Goal: Complete application form: Complete application form

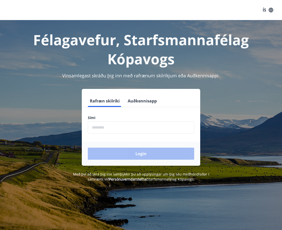
click at [122, 131] on input "phone" at bounding box center [141, 127] width 106 height 12
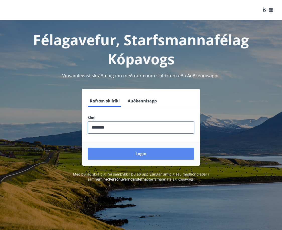
type input "********"
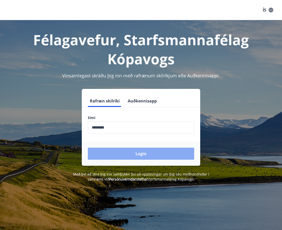
click at [132, 159] on button "Login" at bounding box center [141, 154] width 106 height 12
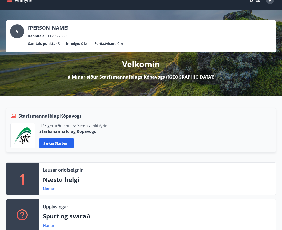
scroll to position [25, 0]
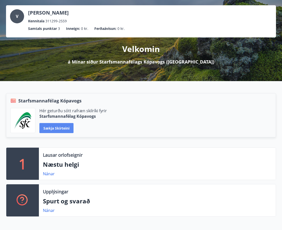
click at [55, 130] on button "Sækja skírteini" at bounding box center [56, 128] width 34 height 10
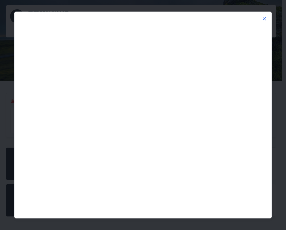
click at [264, 18] on icon at bounding box center [264, 19] width 6 height 6
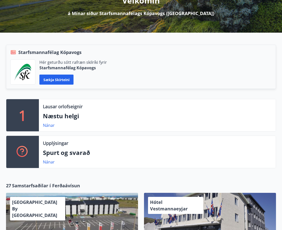
scroll to position [75, 0]
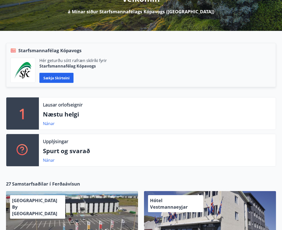
click at [62, 109] on div "Lausar orlofseignir Næstu helgi Nánar" at bounding box center [157, 113] width 237 height 32
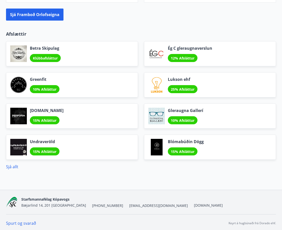
scroll to position [608, 0]
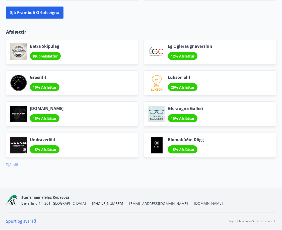
click at [13, 164] on link "Sjá allt" at bounding box center [12, 165] width 12 height 6
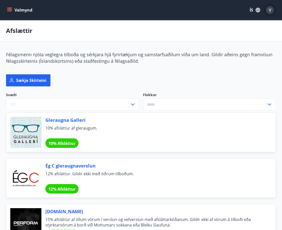
click at [269, 11] on span "V" at bounding box center [270, 10] width 3 height 6
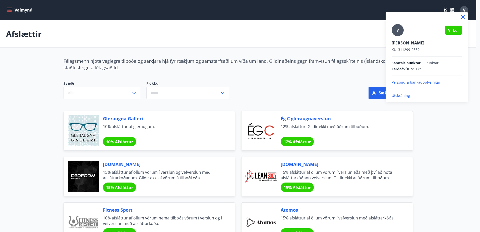
click at [23, 11] on div at bounding box center [240, 116] width 480 height 232
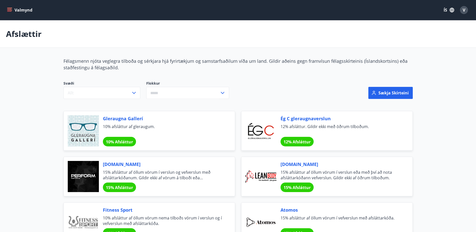
click at [11, 9] on icon "menu" at bounding box center [9, 9] width 5 height 1
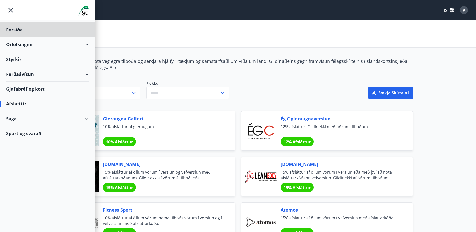
click at [19, 57] on div "Styrkir" at bounding box center [47, 59] width 83 height 15
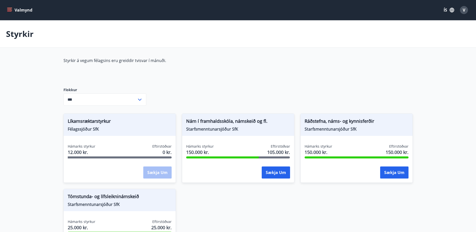
type input "***"
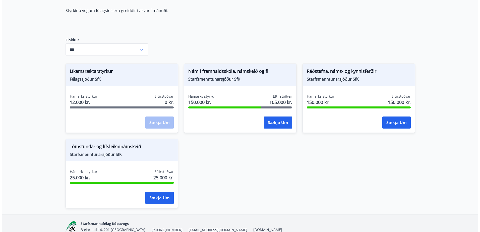
scroll to position [50, 0]
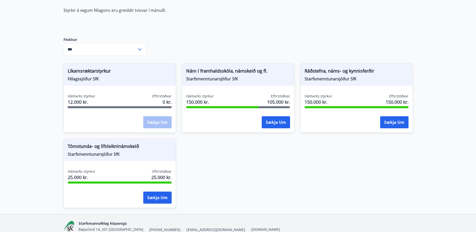
click at [43, 75] on main "Styrkir Styrkir á vegum félagsins eru greiddir tvisvar í mánuði. Flokkur *** ​ …" at bounding box center [238, 92] width 476 height 244
click at [227, 148] on div "Líkamsræktarstyrkur Félagssjóður SfK Hámarks styrkur 12.000 kr. Eftirstöðvar 0 …" at bounding box center [234, 132] width 355 height 151
click at [243, 159] on div "Líkamsræktarstyrkur Félagssjóður SfK Hámarks styrkur 12.000 kr. Eftirstöðvar 0 …" at bounding box center [234, 132] width 355 height 151
click at [222, 148] on div "Líkamsræktarstyrkur Félagssjóður SfK Hámarks styrkur 12.000 kr. Eftirstöðvar 0 …" at bounding box center [234, 132] width 355 height 151
click at [202, 145] on div "Líkamsræktarstyrkur Félagssjóður SfK Hámarks styrkur 12.000 kr. Eftirstöðvar 0 …" at bounding box center [234, 132] width 355 height 151
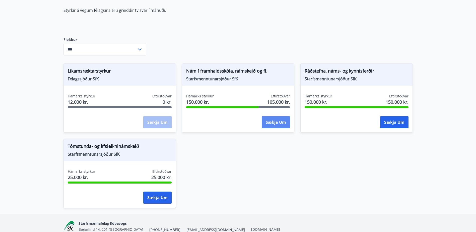
click at [266, 123] on button "Sækja um" at bounding box center [276, 122] width 28 height 12
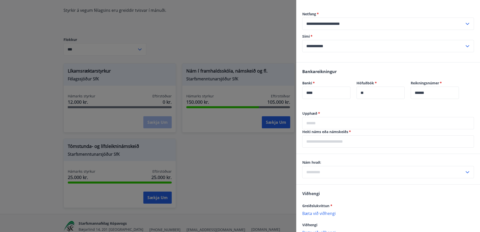
scroll to position [226, 0]
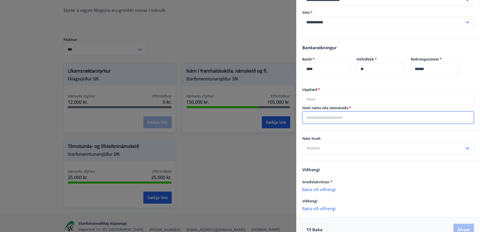
click at [286, 117] on input "text" at bounding box center [388, 117] width 172 height 12
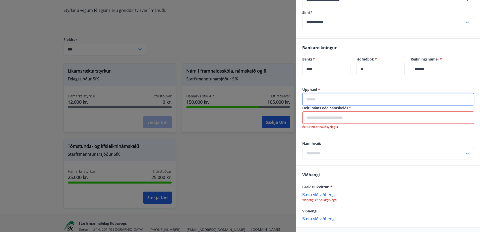
click at [286, 98] on input "text" at bounding box center [388, 99] width 172 height 12
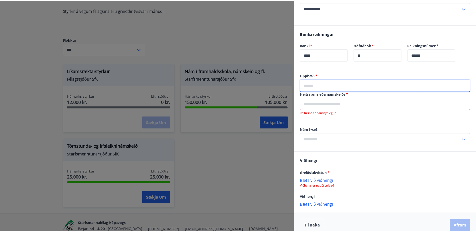
scroll to position [246, 0]
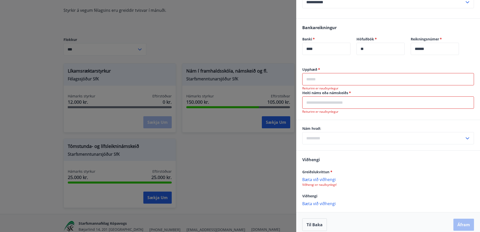
click at [286, 141] on div at bounding box center [240, 116] width 480 height 232
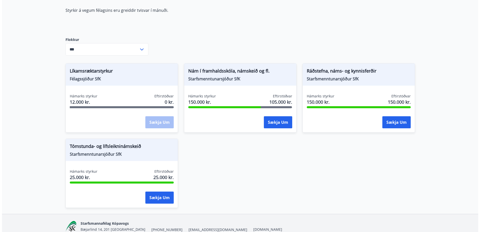
scroll to position [0, 0]
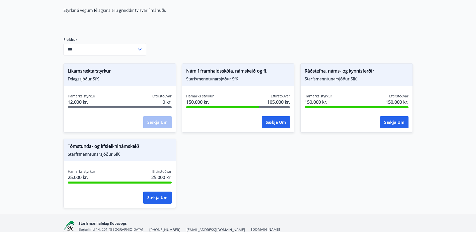
click at [283, 115] on div "Hámarks styrkur 150.000 kr. Eftirstöðvar 105.000 kr. Sækja um" at bounding box center [238, 112] width 112 height 37
click at [271, 128] on button "Sækja um" at bounding box center [276, 122] width 28 height 12
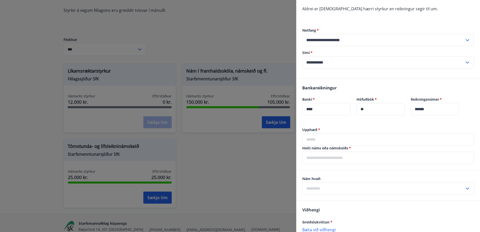
scroll to position [236, 0]
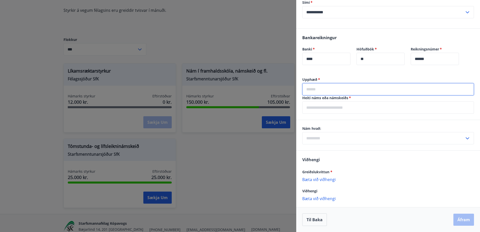
click at [286, 92] on input "text" at bounding box center [388, 89] width 172 height 12
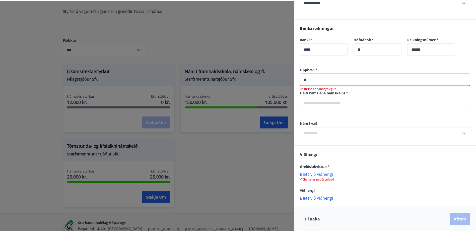
scroll to position [241, 0]
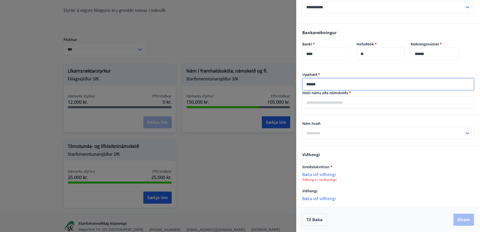
click at [286, 100] on input "text" at bounding box center [388, 102] width 172 height 12
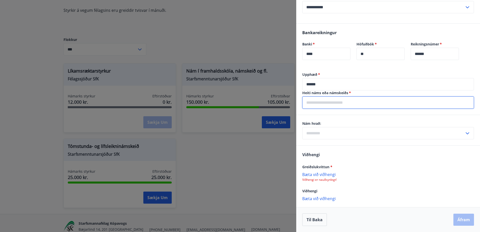
click at [286, 86] on input "******" at bounding box center [388, 84] width 172 height 12
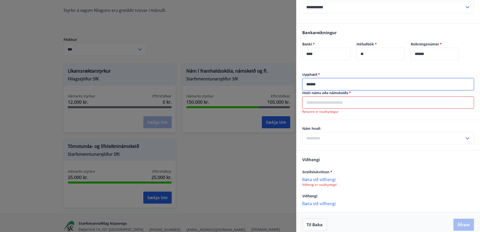
click at [286, 84] on input "******" at bounding box center [388, 84] width 172 height 12
type input "*******"
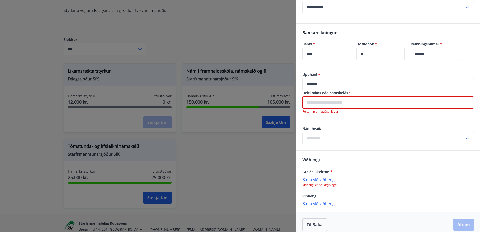
click at [286, 102] on input "text" at bounding box center [388, 102] width 172 height 12
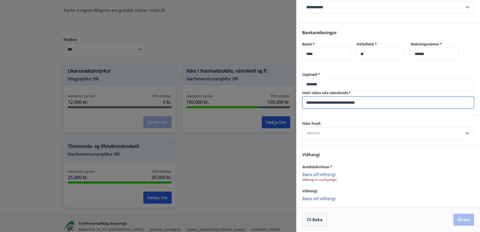
type input "**********"
click at [286, 132] on input "text" at bounding box center [383, 133] width 162 height 12
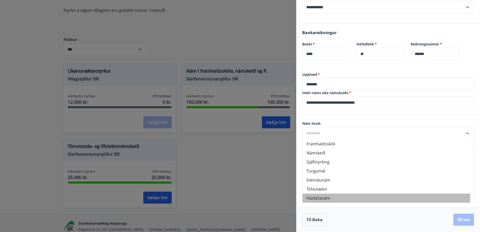
click at [286, 197] on li "Háskólanám" at bounding box center [387, 197] width 171 height 9
type input "**********"
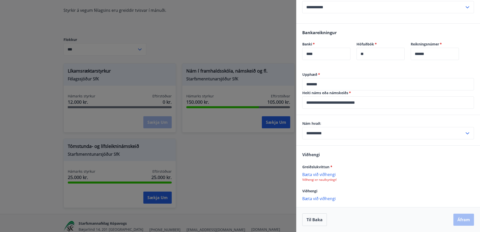
click at [286, 160] on div "Viðhengi Greiðslukvittun * Bæta við viðhengi Viðhengi er nauðsynlegt! Viðhengi …" at bounding box center [388, 176] width 184 height 61
click at [286, 175] on p "Bæta við viðhengi" at bounding box center [388, 174] width 172 height 5
click at [69, 68] on div at bounding box center [240, 116] width 480 height 232
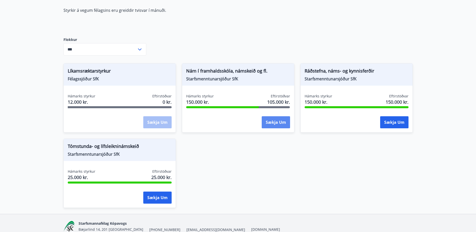
click at [274, 125] on button "Sækja um" at bounding box center [276, 122] width 28 height 12
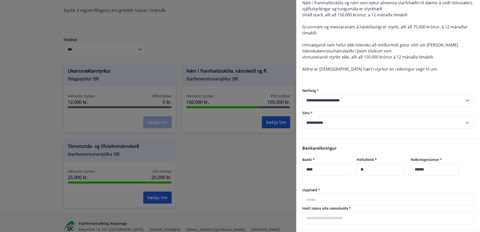
scroll to position [236, 0]
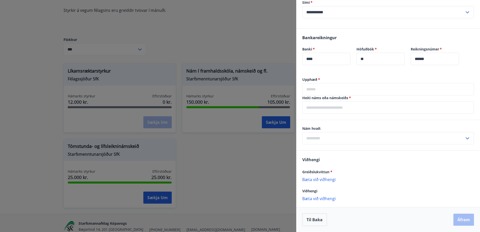
click at [286, 85] on input "text" at bounding box center [388, 89] width 172 height 12
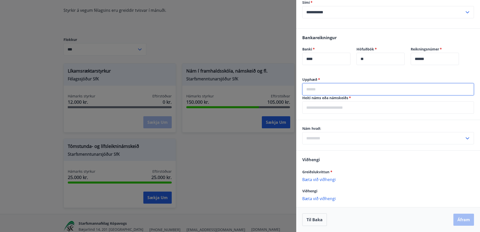
type input "*******"
type input "**********"
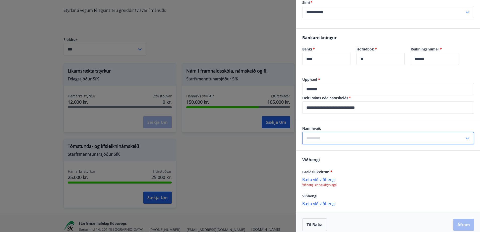
click at [286, 138] on input "text" at bounding box center [383, 138] width 162 height 12
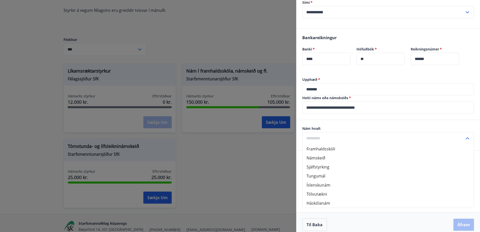
click at [286, 204] on li "Háskólanám" at bounding box center [387, 202] width 171 height 9
type input "**********"
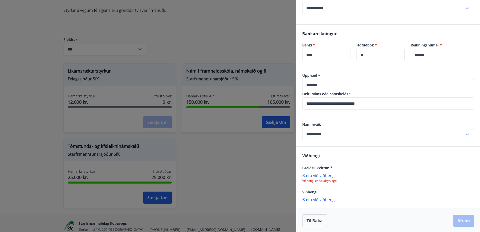
scroll to position [241, 0]
click at [286, 175] on p "Bæta við viðhengi" at bounding box center [388, 174] width 172 height 5
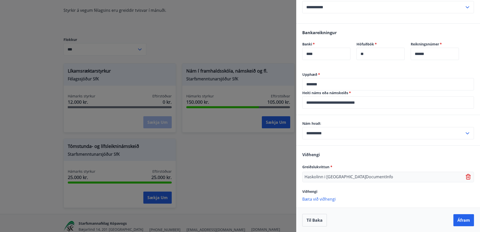
scroll to position [241, 0]
click at [286, 200] on p "Bæta við viðhengi" at bounding box center [388, 198] width 172 height 5
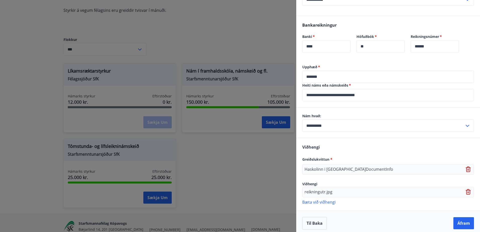
scroll to position [252, 0]
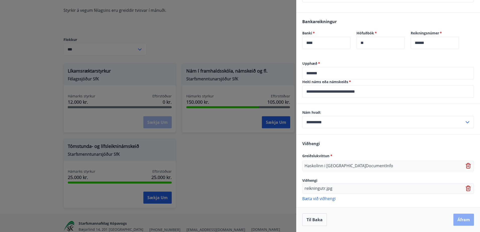
click at [286, 221] on button "Áfram" at bounding box center [463, 220] width 21 height 12
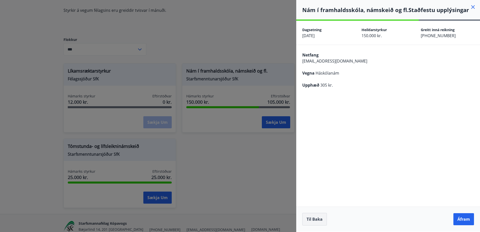
click at [286, 219] on button "Til baka" at bounding box center [314, 219] width 25 height 13
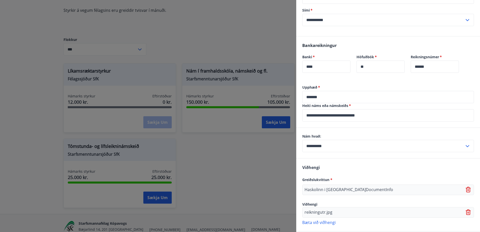
scroll to position [252, 0]
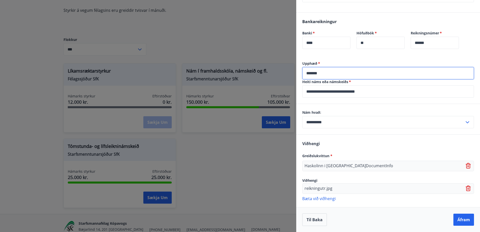
click at [286, 74] on input "*******" at bounding box center [388, 73] width 172 height 12
click at [286, 106] on div "**********" at bounding box center [388, 119] width 184 height 30
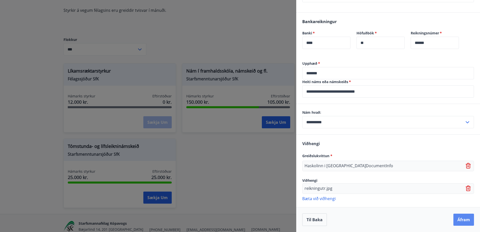
click at [286, 219] on button "Áfram" at bounding box center [463, 220] width 21 height 12
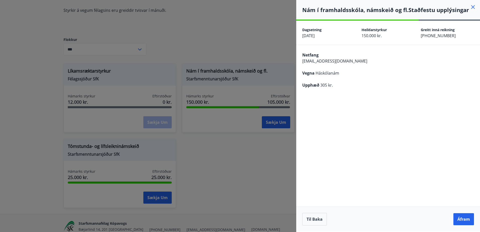
scroll to position [0, 0]
click at [286, 223] on button "Til baka" at bounding box center [314, 219] width 25 height 13
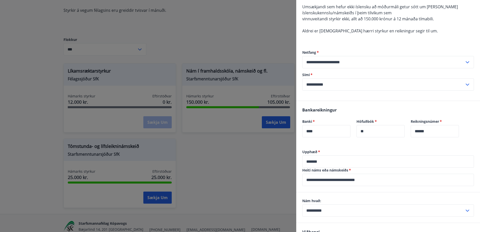
scroll to position [201, 0]
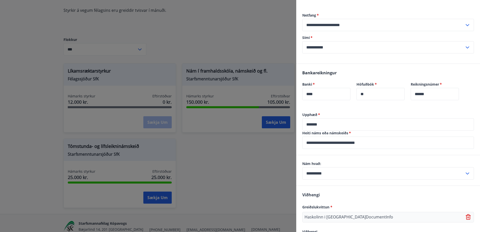
click at [286, 125] on input "*******" at bounding box center [388, 124] width 172 height 12
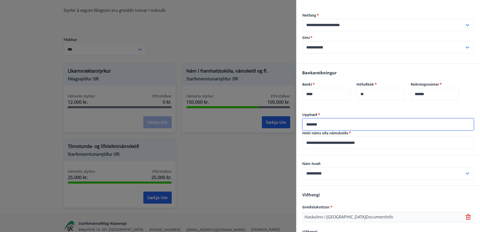
click at [286, 124] on input "*******" at bounding box center [388, 124] width 172 height 12
click at [286, 121] on input "******" at bounding box center [388, 124] width 172 height 12
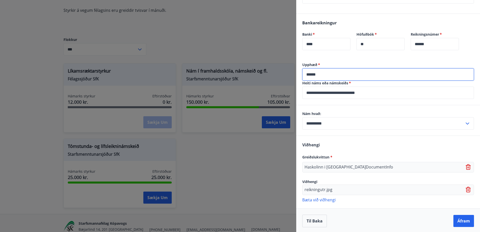
scroll to position [252, 0]
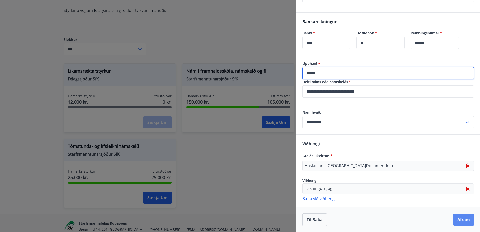
type input "******"
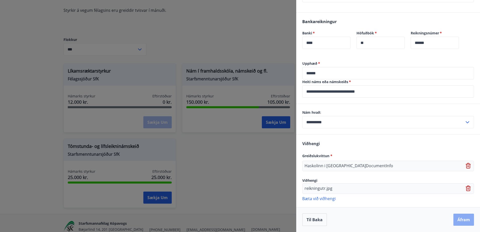
click at [286, 221] on button "Áfram" at bounding box center [463, 220] width 21 height 12
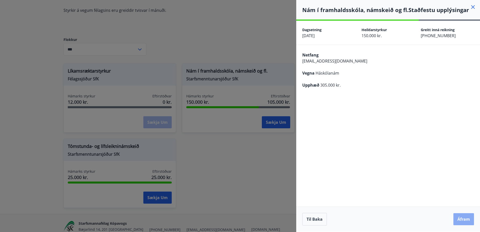
click at [286, 220] on button "Áfram" at bounding box center [463, 219] width 21 height 12
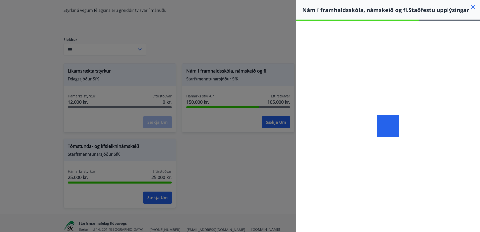
click at [286, 58] on div at bounding box center [388, 126] width 184 height 211
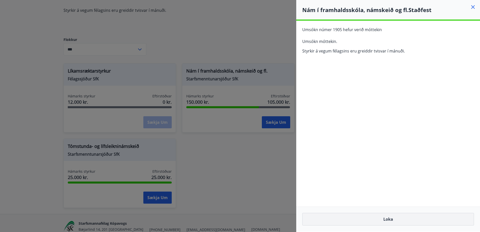
click at [286, 217] on button "Loka" at bounding box center [388, 219] width 172 height 13
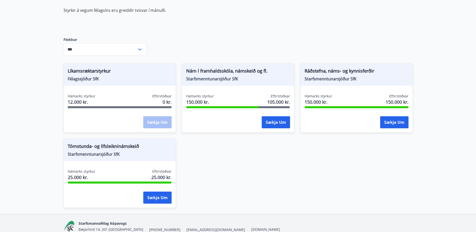
click at [282, 151] on div "Líkamsræktarstyrkur Félagssjóður SfK Hámarks styrkur 12.000 kr. Eftirstöðvar 0 …" at bounding box center [234, 132] width 355 height 151
click at [286, 122] on button "Sækja um" at bounding box center [394, 122] width 28 height 12
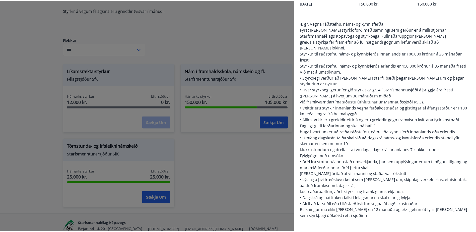
scroll to position [25, 0]
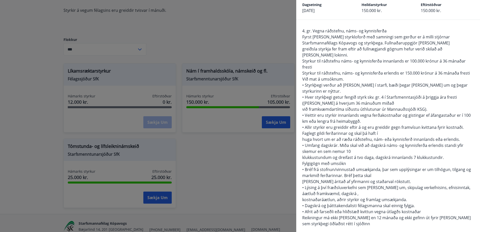
click at [286, 94] on span "• Hver styrkþegi getur fengið styrk skv. gr. 4 í Starfsmenntasjóði á þriggja ár…" at bounding box center [379, 100] width 155 height 12
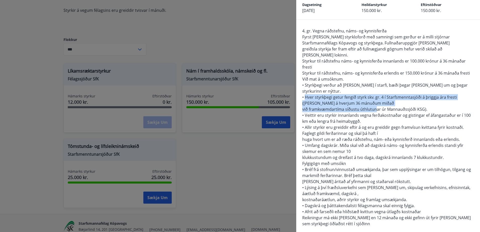
drag, startPoint x: 375, startPoint y: 96, endPoint x: 306, endPoint y: 87, distance: 69.6
click at [286, 87] on span "4. gr. Vegna ráðstefnu, náms- og kynnisferða Fyrst er veitt styrkloforð með sam…" at bounding box center [386, 127] width 169 height 198
drag, startPoint x: 306, startPoint y: 87, endPoint x: 345, endPoint y: 91, distance: 38.7
click at [286, 94] on span "• Hver styrkþegi getur fengið styrk skv. gr. 4 í Starfsmenntasjóði á þriggja ár…" at bounding box center [379, 100] width 155 height 12
drag, startPoint x: 387, startPoint y: 89, endPoint x: 310, endPoint y: 84, distance: 77.2
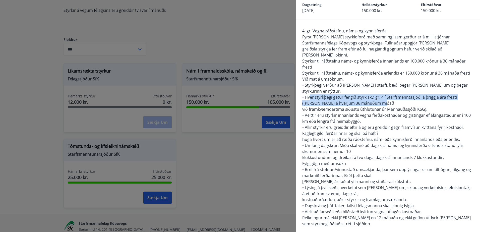
click at [286, 84] on div "4. gr. Vegna ráðstefnu, náms- og kynnisferða Fyrst er veitt styrkloforð með sam…" at bounding box center [388, 130] width 172 height 205
drag, startPoint x: 310, startPoint y: 84, endPoint x: 319, endPoint y: 91, distance: 10.5
click at [286, 94] on span "• Hver styrkþegi getur fengið styrk skv. gr. 4 í Starfsmenntasjóði á þriggja ár…" at bounding box center [379, 100] width 155 height 12
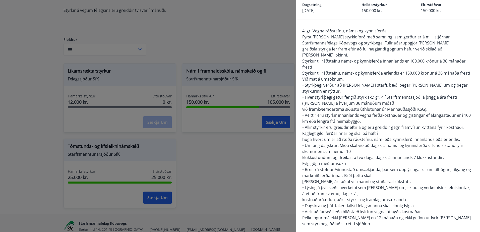
drag, startPoint x: 245, startPoint y: 167, endPoint x: 248, endPoint y: 167, distance: 3.1
click at [248, 167] on div at bounding box center [240, 116] width 480 height 232
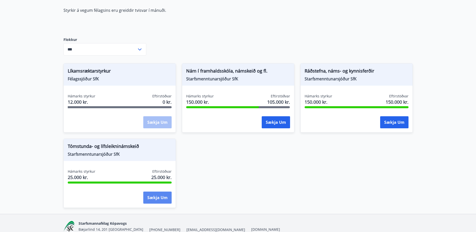
click at [151, 194] on button "Sækja um" at bounding box center [157, 197] width 28 height 12
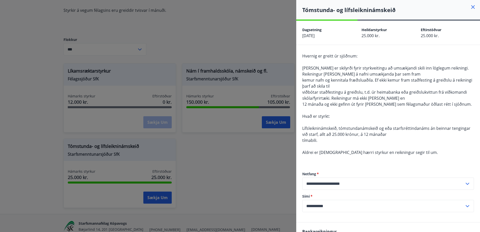
click at [286, 110] on div "Hvernig er greitt úr sjóðnum: Það er skilyrði fyrir styrkveitingu að umsækjandi…" at bounding box center [388, 107] width 172 height 108
click at [286, 108] on div "Hvernig er greitt úr sjóðnum: Það er skilyrði fyrir styrkveitingu að umsækjandi…" at bounding box center [388, 107] width 172 height 108
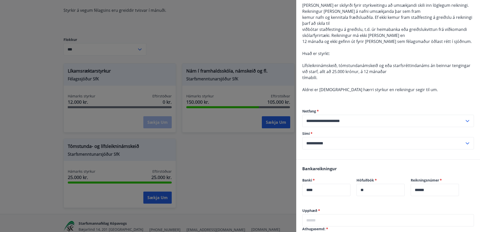
scroll to position [163, 0]
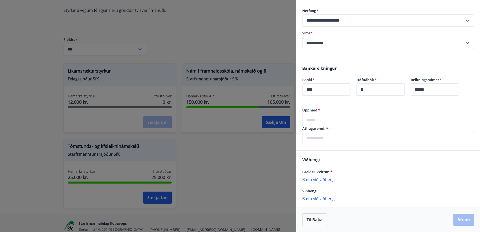
click at [286, 119] on input "text" at bounding box center [388, 120] width 172 height 12
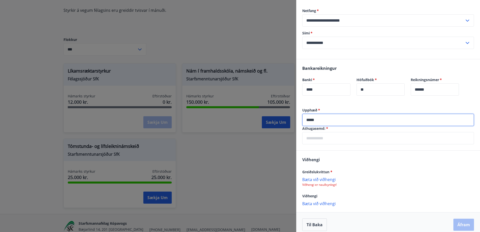
type input "*****"
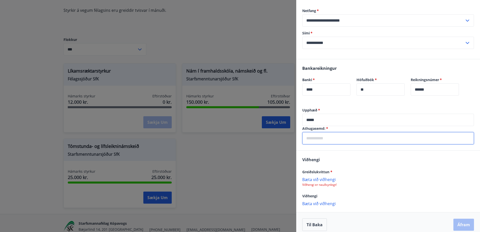
click at [286, 140] on input "text" at bounding box center [388, 138] width 172 height 12
type input "**********"
click at [286, 152] on div "Viðhengi Greiðslukvittun * Bæta við viðhengi Viðhengi er nauðsynlegt! Viðhengi …" at bounding box center [388, 181] width 184 height 61
click at [286, 181] on p "Bæta við viðhengi" at bounding box center [388, 179] width 172 height 5
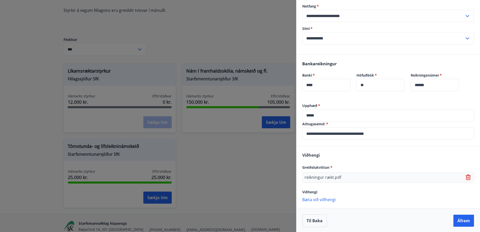
scroll to position [169, 0]
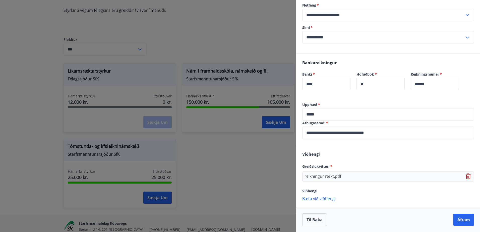
click at [286, 197] on p "Bæta við viðhengi" at bounding box center [388, 198] width 172 height 5
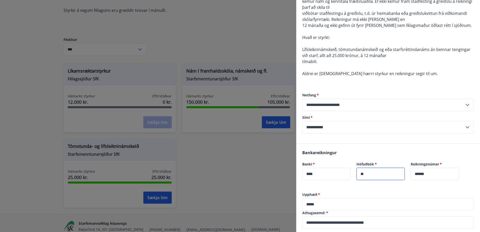
scroll to position [179, 0]
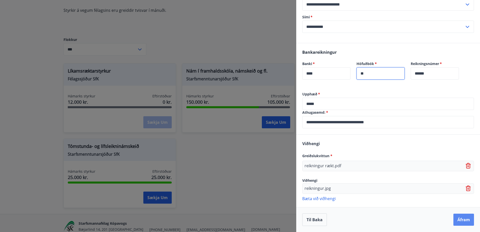
click at [286, 220] on button "Áfram" at bounding box center [463, 220] width 21 height 12
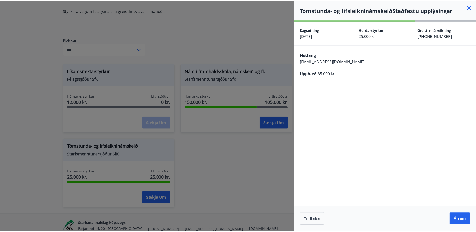
scroll to position [0, 0]
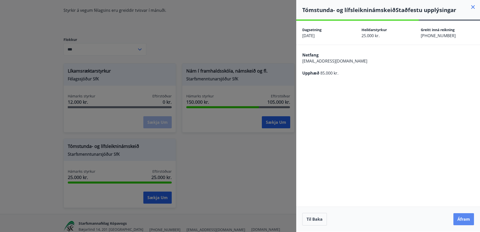
click at [286, 221] on button "Áfram" at bounding box center [463, 219] width 21 height 12
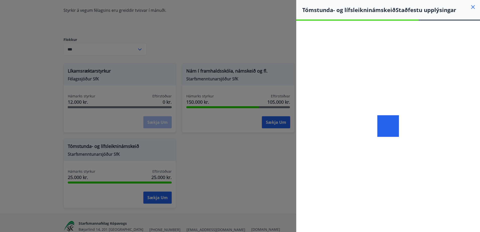
drag, startPoint x: 255, startPoint y: 63, endPoint x: 255, endPoint y: 54, distance: 9.3
click at [255, 52] on div at bounding box center [240, 116] width 480 height 232
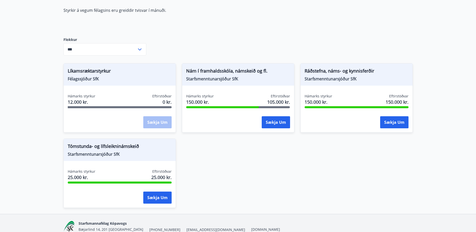
scroll to position [74, 0]
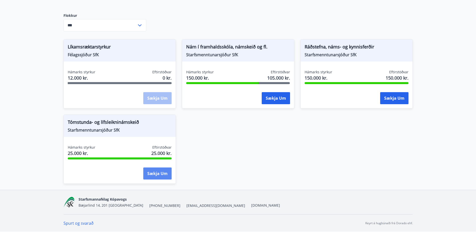
click at [159, 175] on button "Sækja um" at bounding box center [157, 173] width 28 height 12
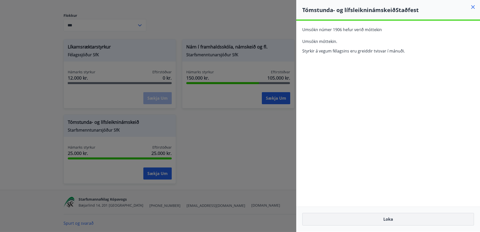
click at [286, 219] on button "Loka" at bounding box center [388, 219] width 172 height 13
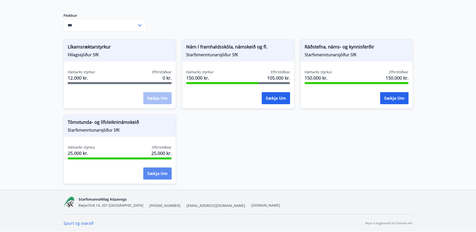
click at [158, 171] on button "Sækja um" at bounding box center [157, 173] width 28 height 12
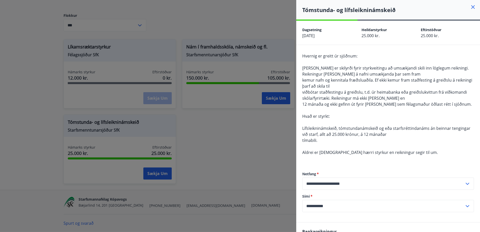
click at [286, 78] on span "kemur nafn og kennitala fræðsluaðila. Ef ekki kemur fram staðfesting á greiðslu…" at bounding box center [387, 83] width 170 height 12
click at [278, 123] on div at bounding box center [240, 116] width 480 height 232
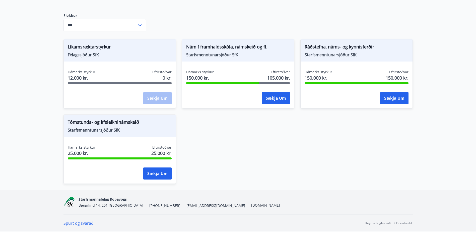
click at [286, 35] on main "Styrkir Styrkir á vegum félagsins eru greiddir tvisvar í mánuði. Flokkur *** ​ …" at bounding box center [238, 68] width 476 height 244
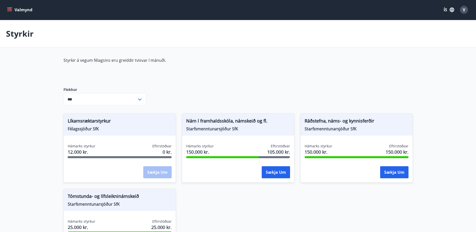
scroll to position [0, 0]
click at [9, 12] on icon "menu" at bounding box center [9, 10] width 5 height 5
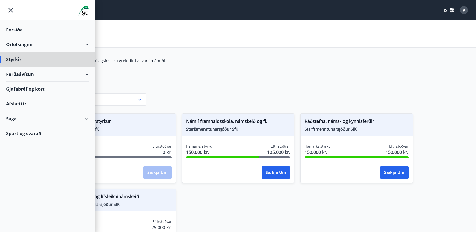
click at [18, 32] on div "Forsíða" at bounding box center [47, 29] width 83 height 15
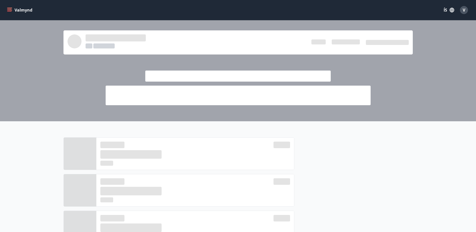
click at [286, 81] on div at bounding box center [238, 70] width 476 height 101
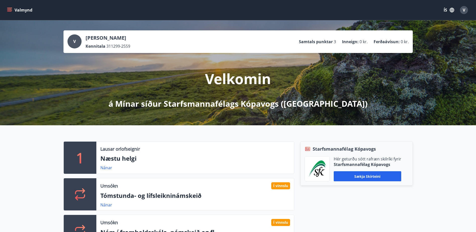
click at [286, 8] on button "V" at bounding box center [464, 10] width 12 height 12
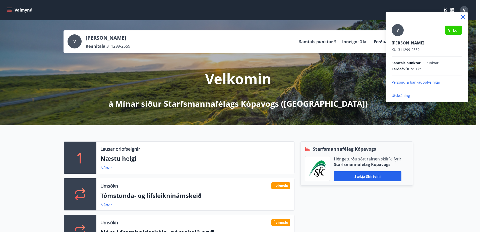
click at [286, 3] on div at bounding box center [240, 116] width 480 height 232
